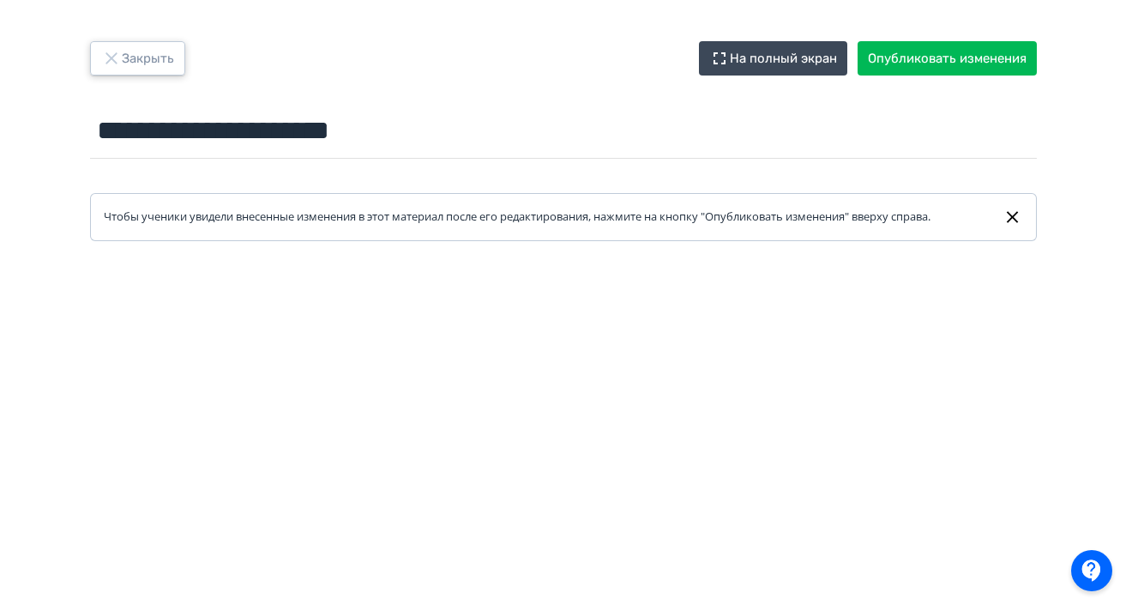
click at [142, 56] on button "Закрыть" at bounding box center [137, 58] width 95 height 34
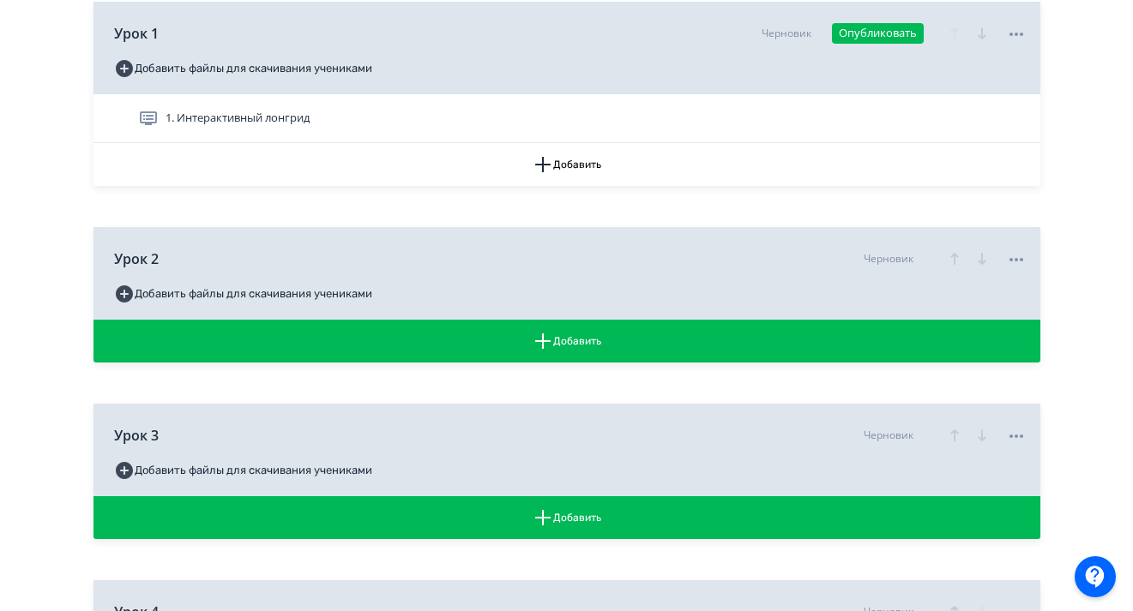
scroll to position [489, 0]
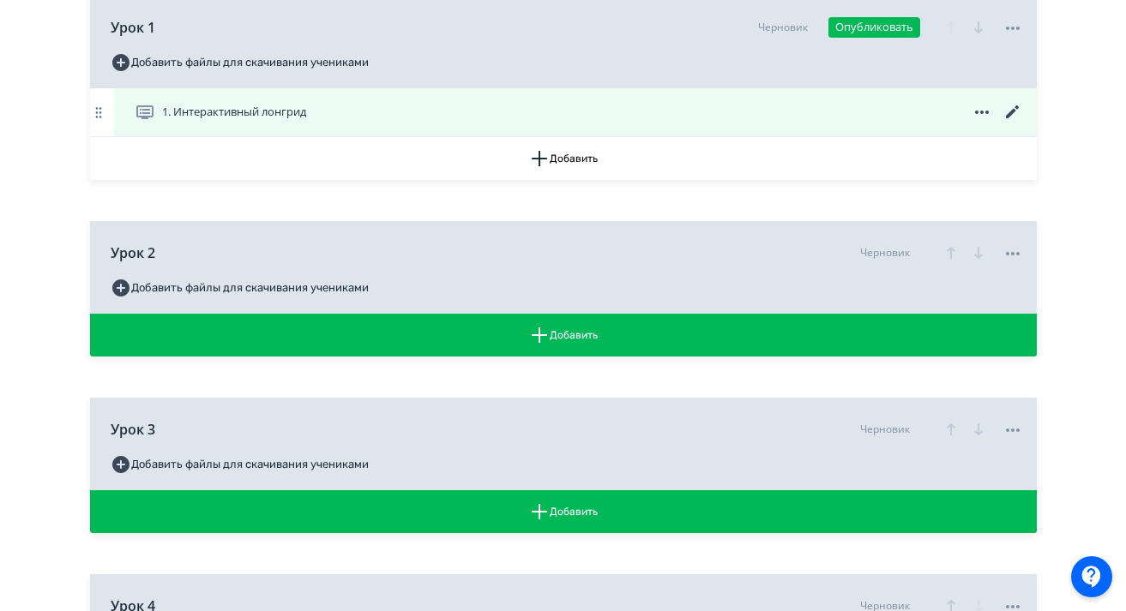
click at [985, 114] on icon at bounding box center [981, 112] width 14 height 3
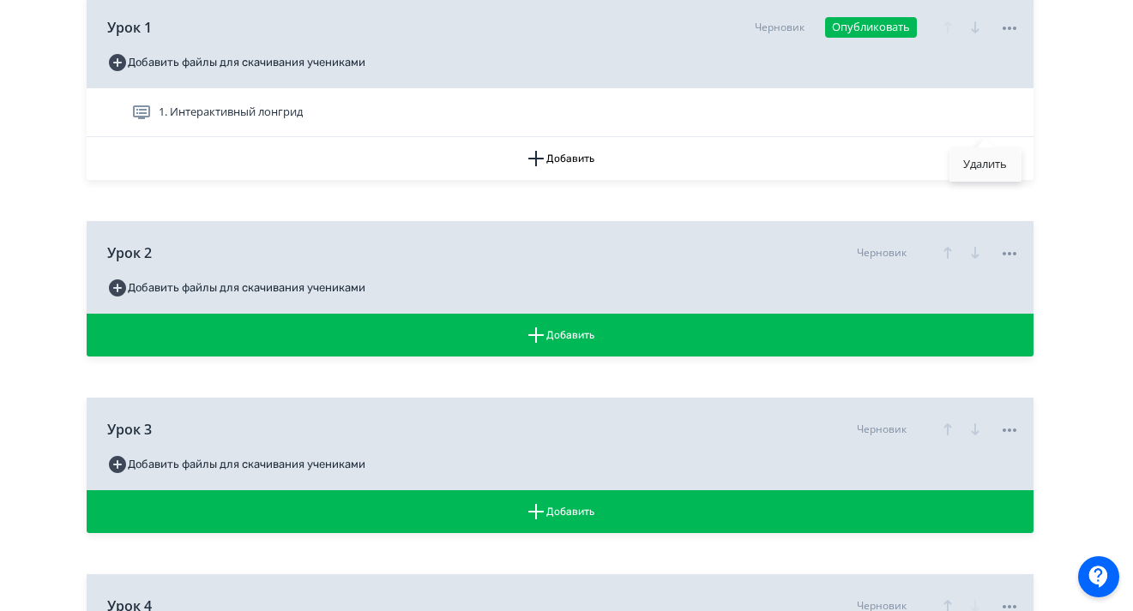
click at [981, 170] on div "Удалить" at bounding box center [984, 164] width 71 height 34
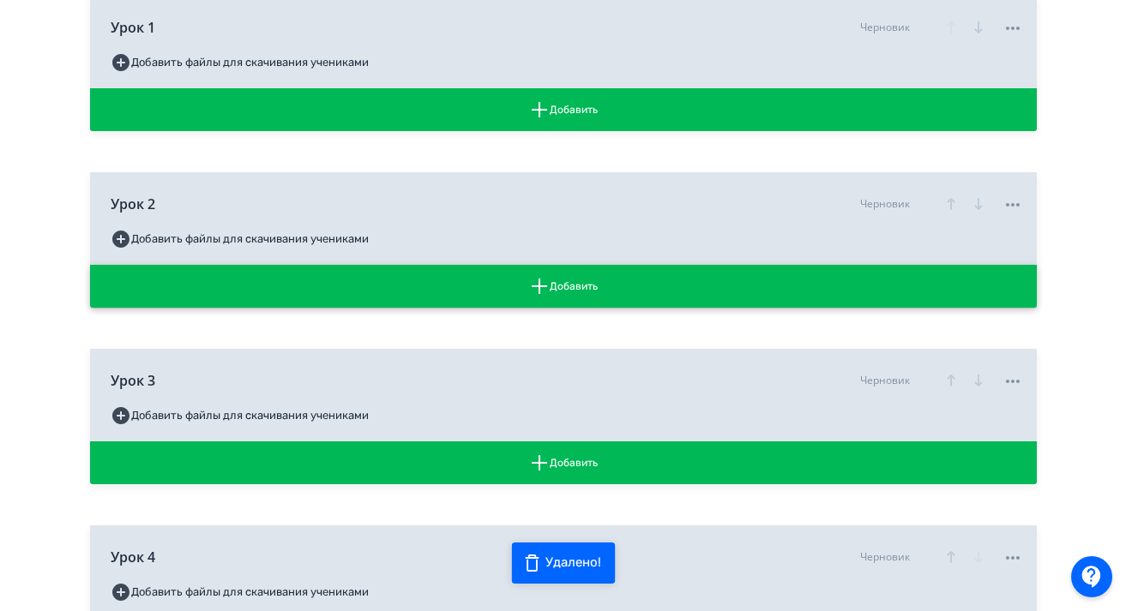
click at [448, 308] on button "Добавить" at bounding box center [563, 286] width 947 height 43
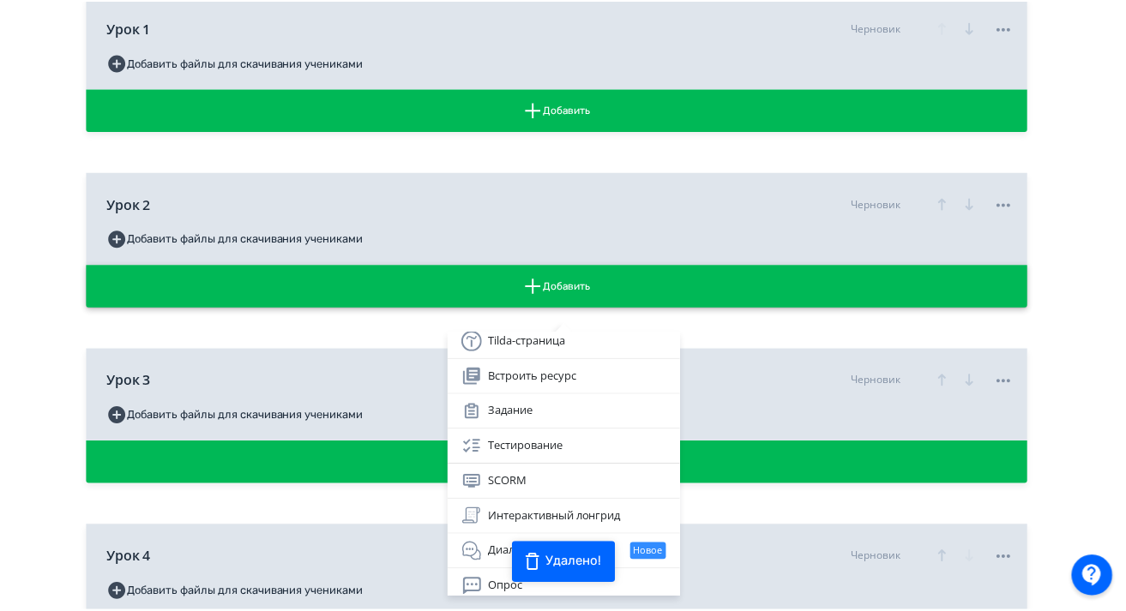
scroll to position [156, 0]
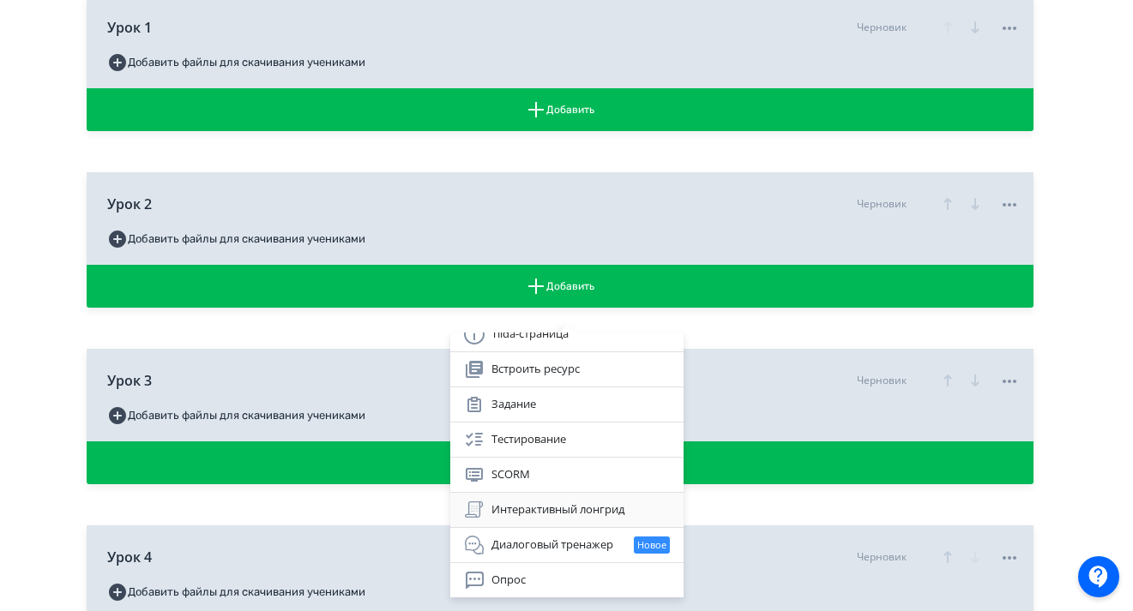
click at [528, 513] on div "Интерактивный лонгрид" at bounding box center [567, 510] width 206 height 21
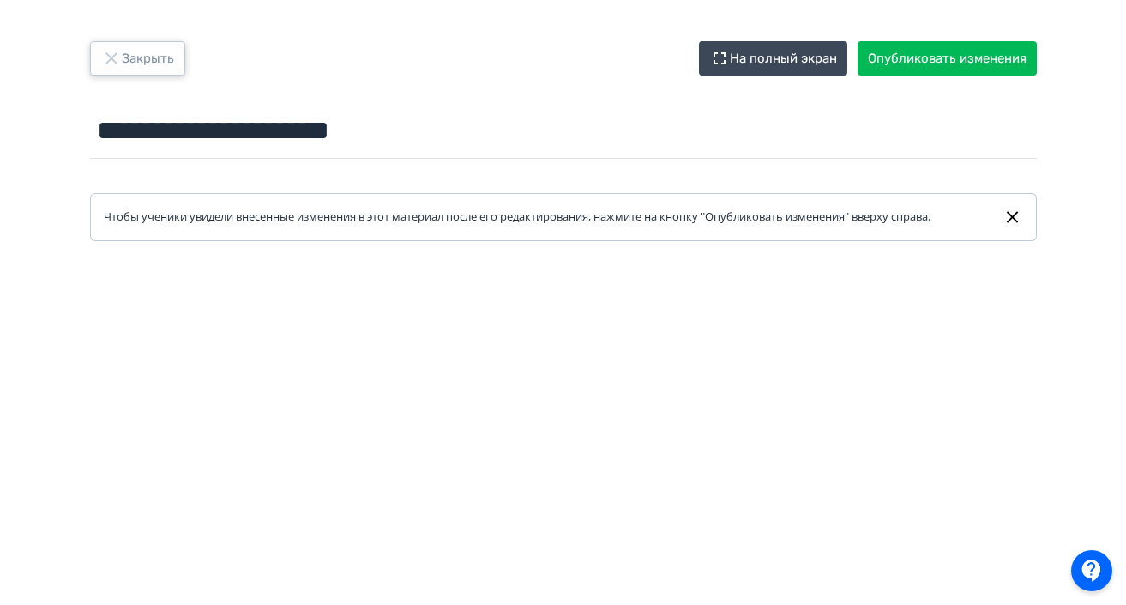
click at [124, 54] on button "Закрыть" at bounding box center [137, 58] width 95 height 34
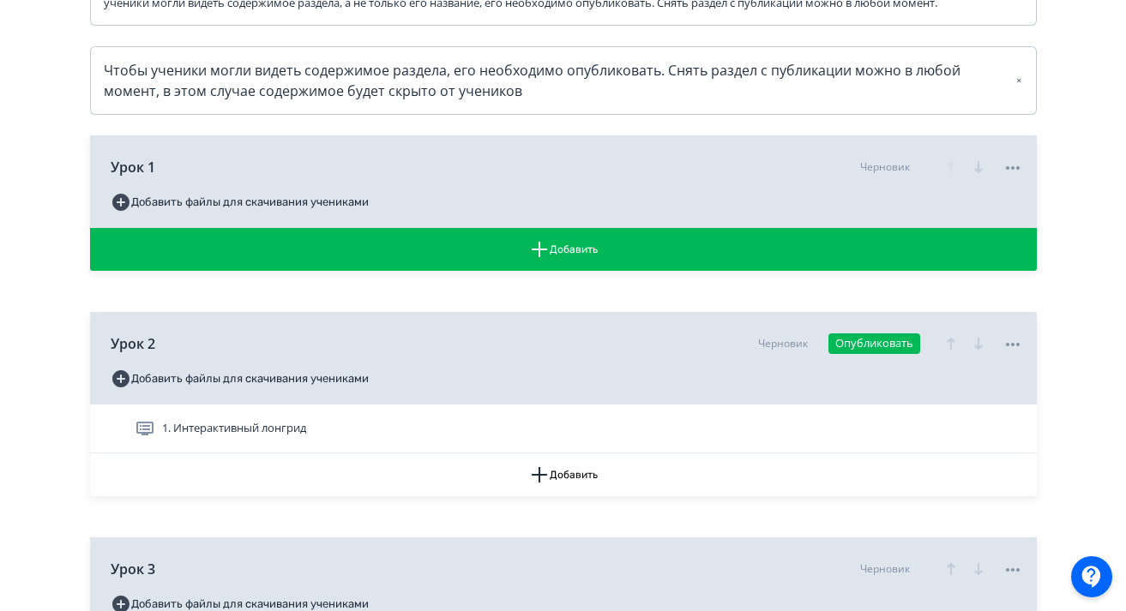
scroll to position [350, 0]
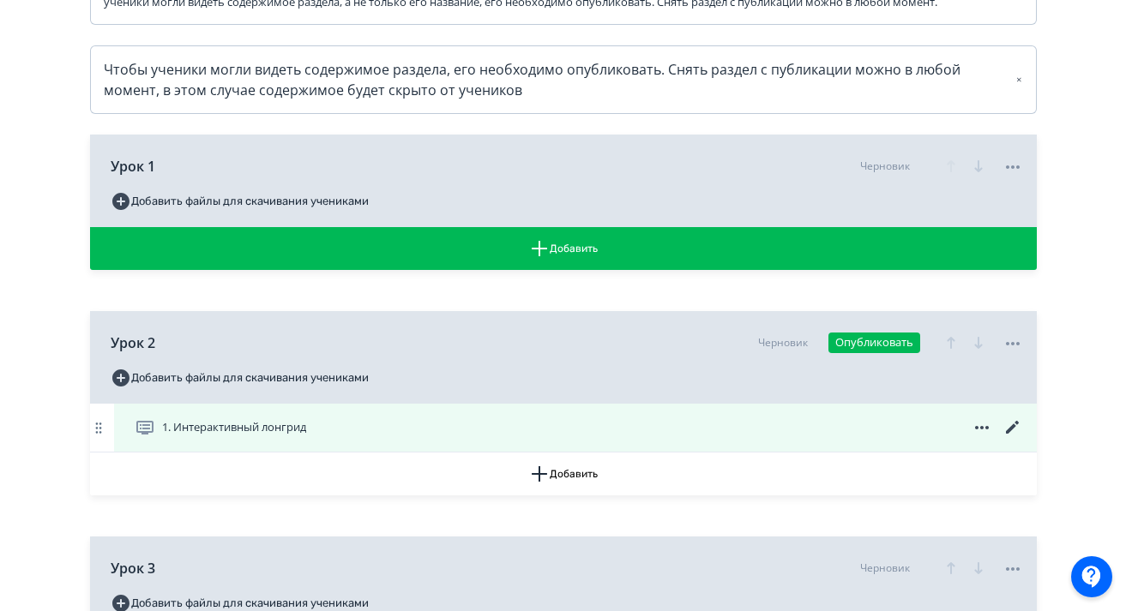
click at [448, 452] on div "1. Интерактивный лонгрид" at bounding box center [575, 428] width 923 height 48
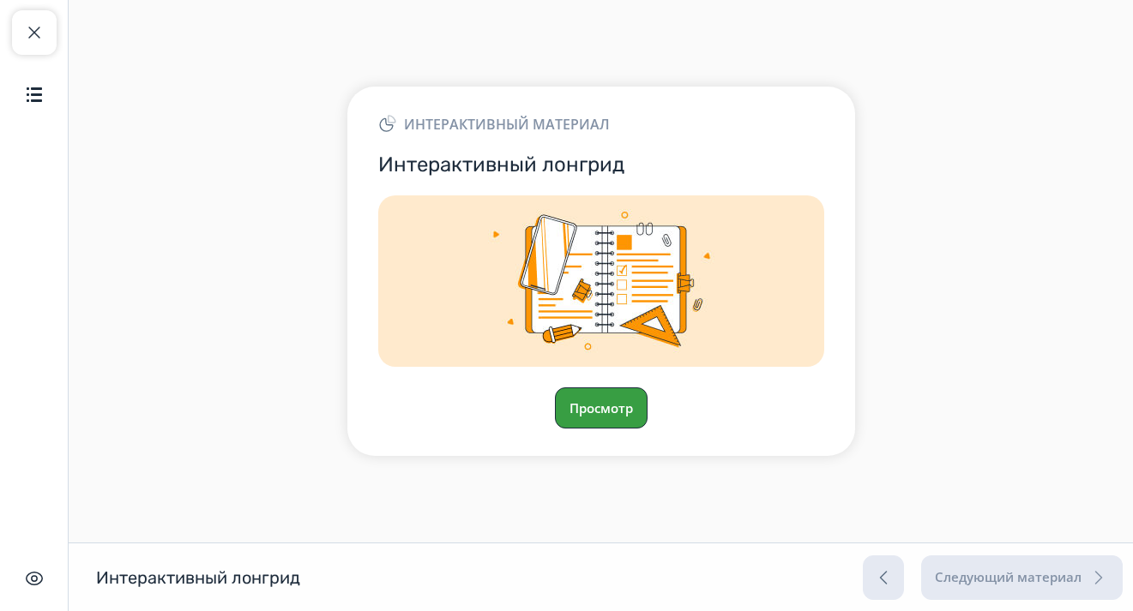
click at [608, 409] on button "Просмотр" at bounding box center [601, 408] width 93 height 41
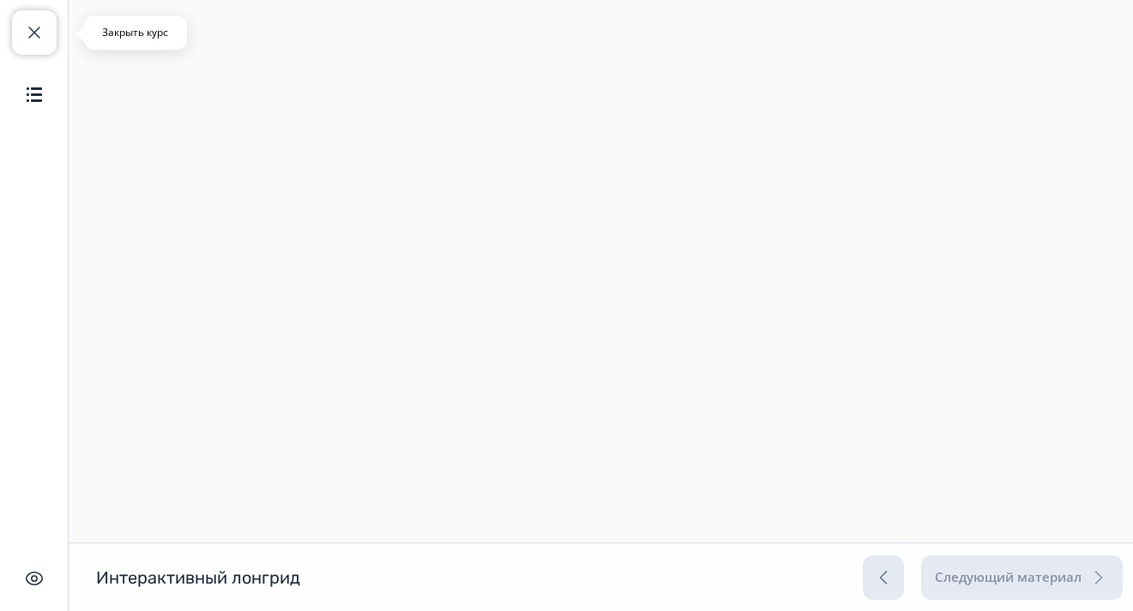
click at [27, 31] on span "button" at bounding box center [34, 32] width 21 height 21
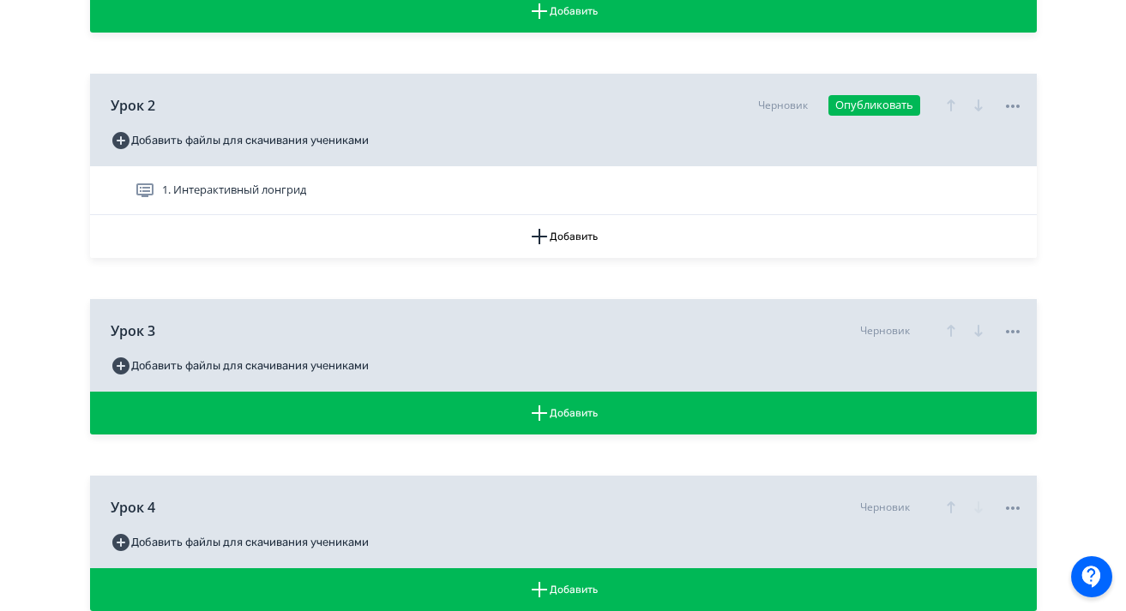
scroll to position [583, 0]
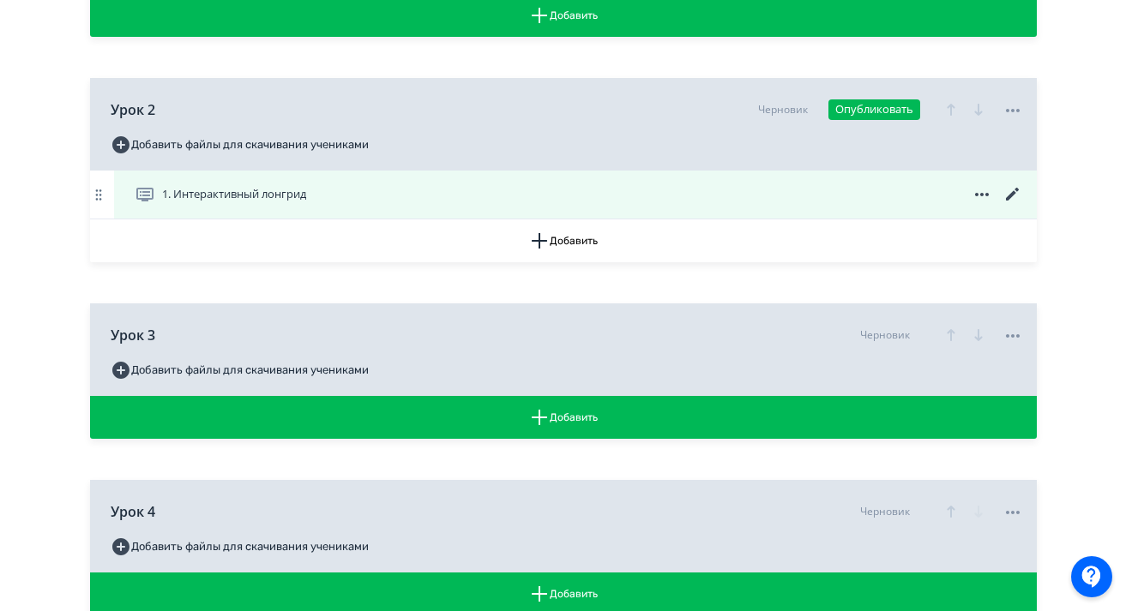
click at [1009, 201] on icon at bounding box center [1011, 194] width 13 height 13
